Goal: Find specific page/section: Find specific page/section

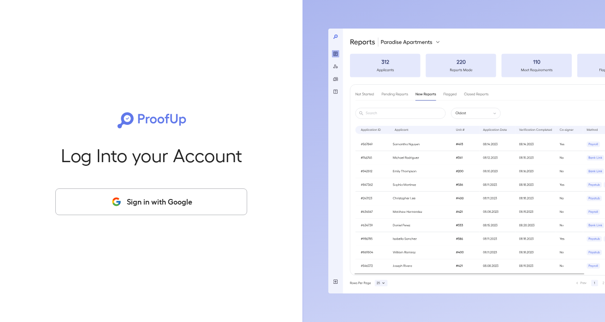
click at [155, 208] on button "Sign in with Google" at bounding box center [151, 202] width 192 height 27
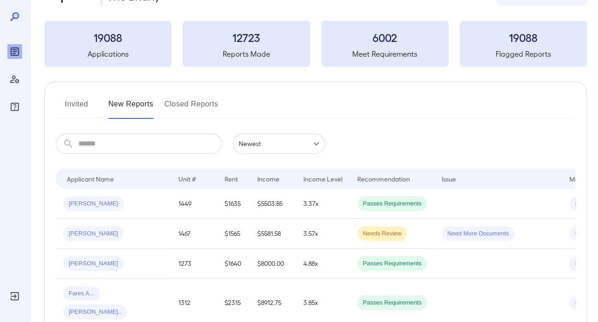
scroll to position [46, 0]
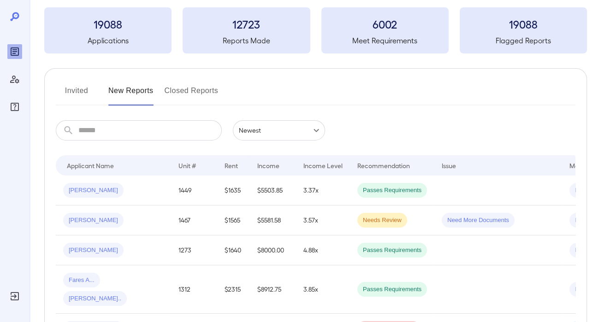
click at [78, 94] on button "Invited" at bounding box center [76, 94] width 41 height 22
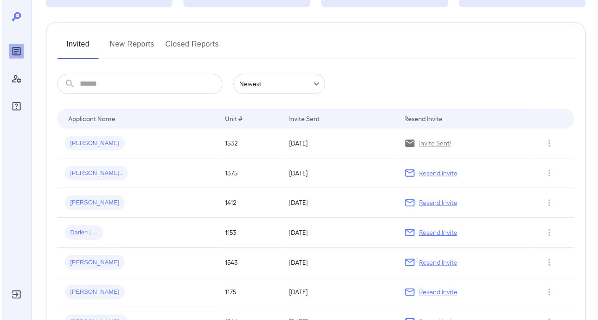
scroll to position [138, 0]
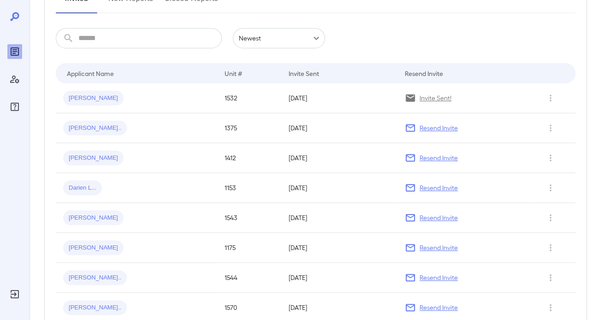
click at [136, 0] on button "New Reports" at bounding box center [130, 2] width 45 height 22
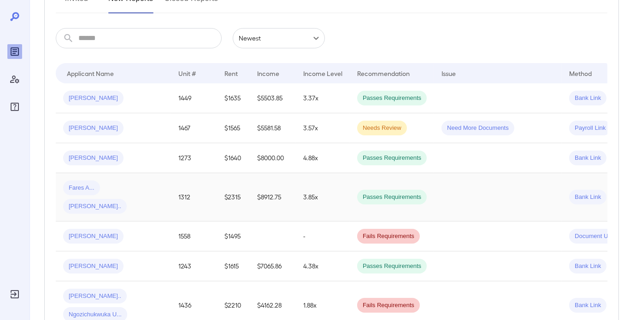
scroll to position [184, 0]
